Goal: Find specific page/section: Find specific page/section

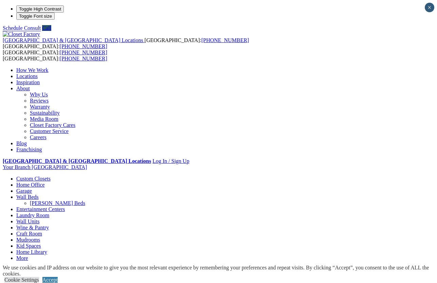
click at [38, 73] on link "Locations" at bounding box center [26, 76] width 21 height 6
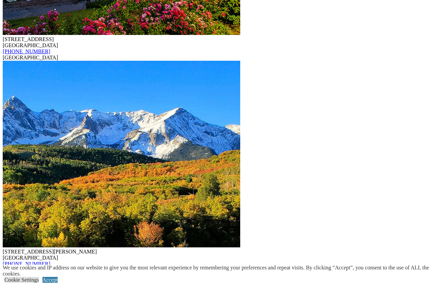
scroll to position [2207, 0]
